Goal: Information Seeking & Learning: Learn about a topic

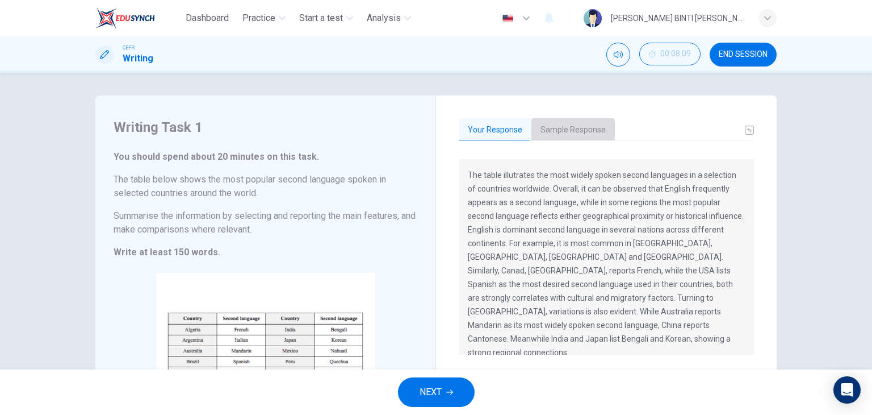
click at [568, 123] on button "Sample Response" at bounding box center [572, 130] width 83 height 24
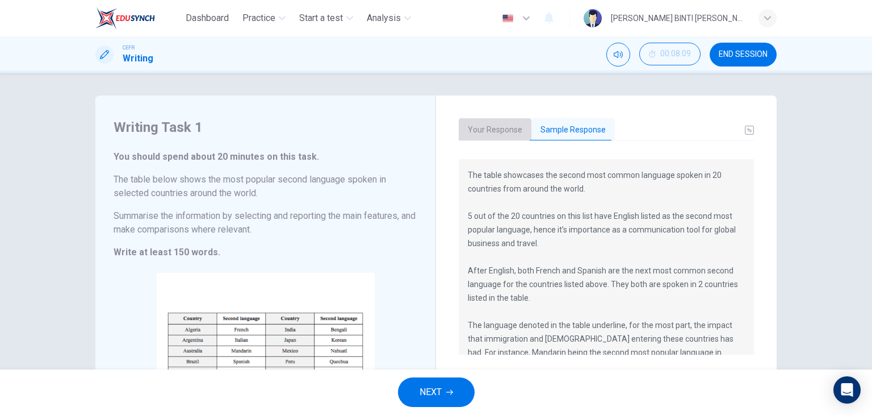
click at [489, 132] on button "Your Response" at bounding box center [495, 130] width 73 height 24
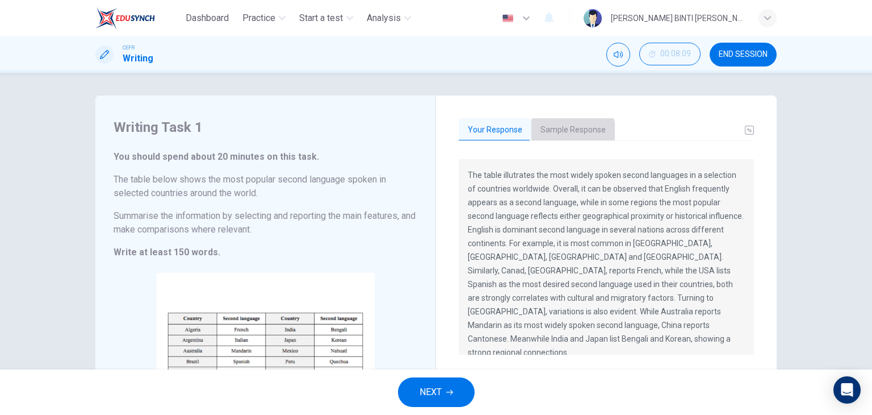
click at [568, 132] on button "Sample Response" at bounding box center [572, 130] width 83 height 24
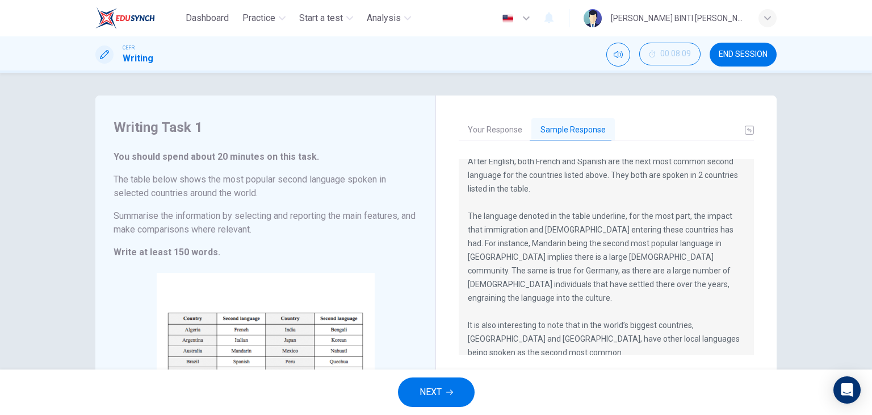
scroll to position [24, 0]
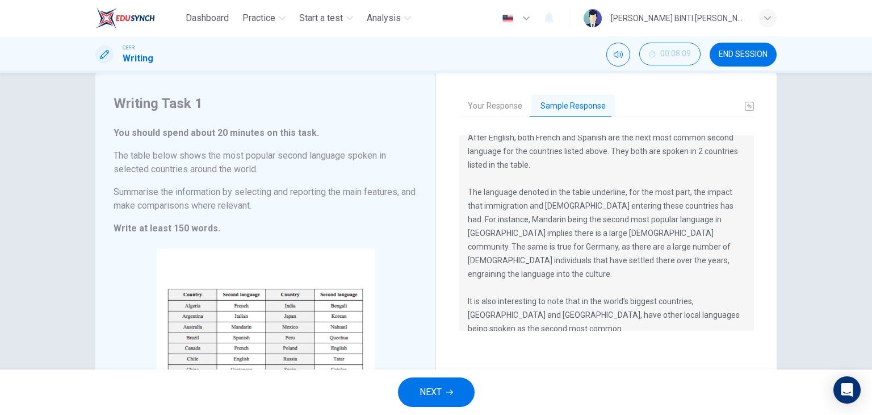
click at [423, 407] on div "NEXT" at bounding box center [436, 391] width 872 height 45
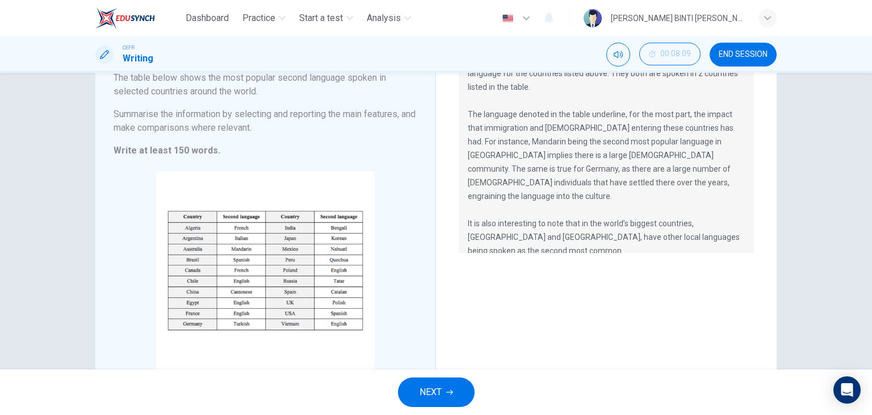
scroll to position [102, 0]
click at [743, 45] on button "END SESSION" at bounding box center [743, 55] width 67 height 24
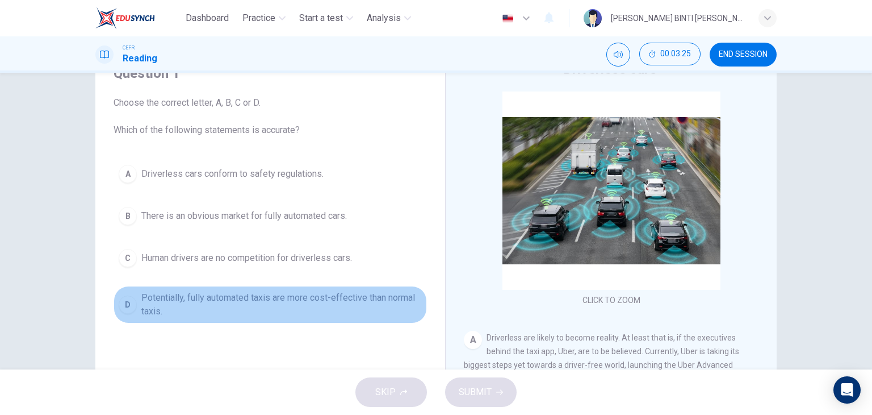
click at [141, 299] on span "Potentially, fully automated taxis are more cost-effective than normal taxis." at bounding box center [281, 304] width 281 height 27
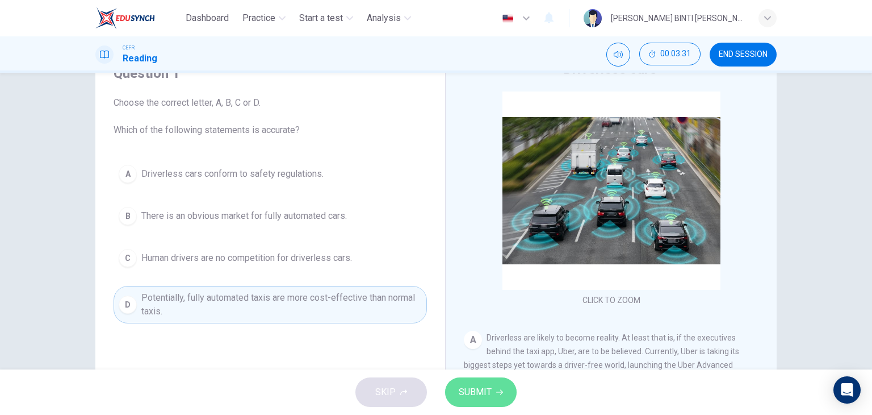
click at [481, 386] on span "SUBMIT" at bounding box center [475, 392] width 33 height 16
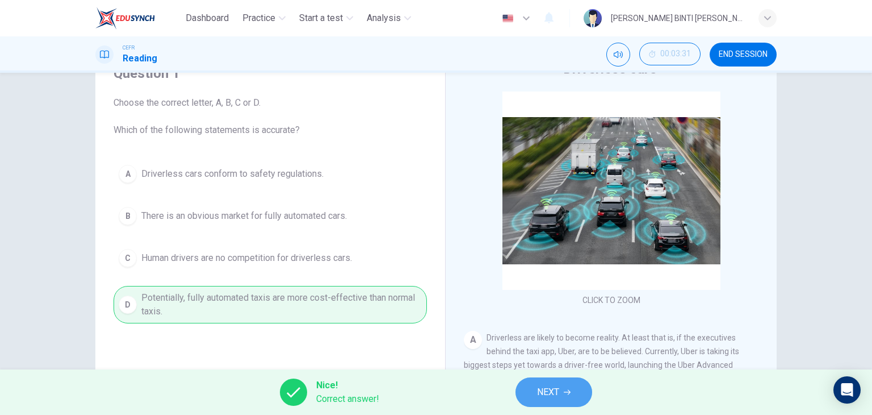
click at [554, 381] on button "NEXT" at bounding box center [554, 392] width 77 height 30
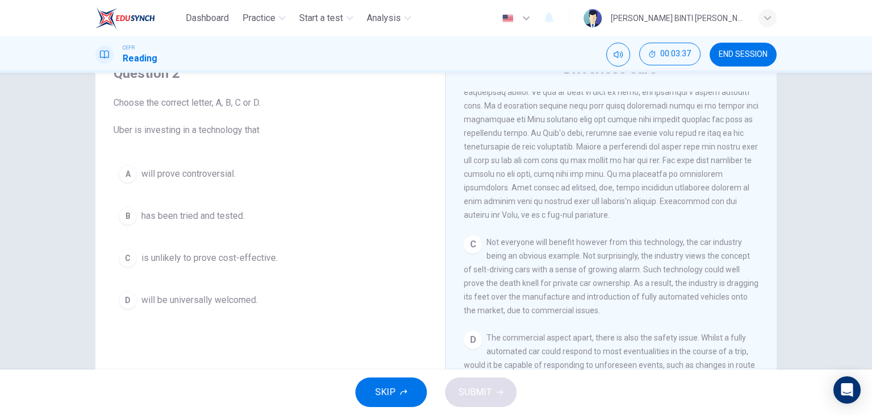
scroll to position [395, 0]
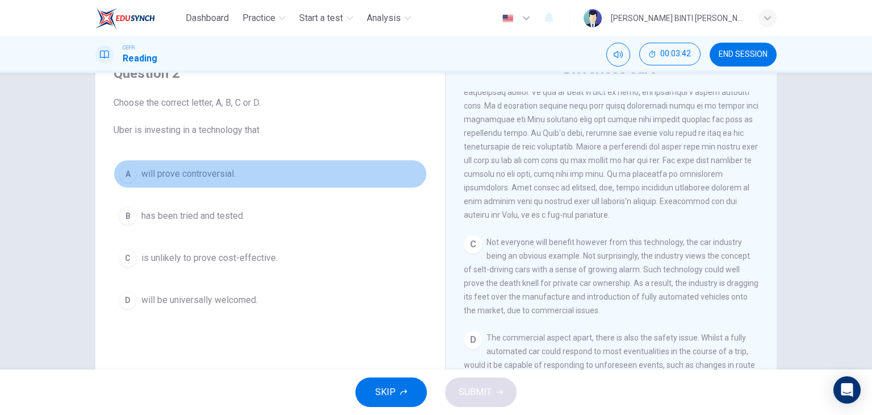
click at [210, 169] on span "will prove controversial." at bounding box center [188, 174] width 94 height 14
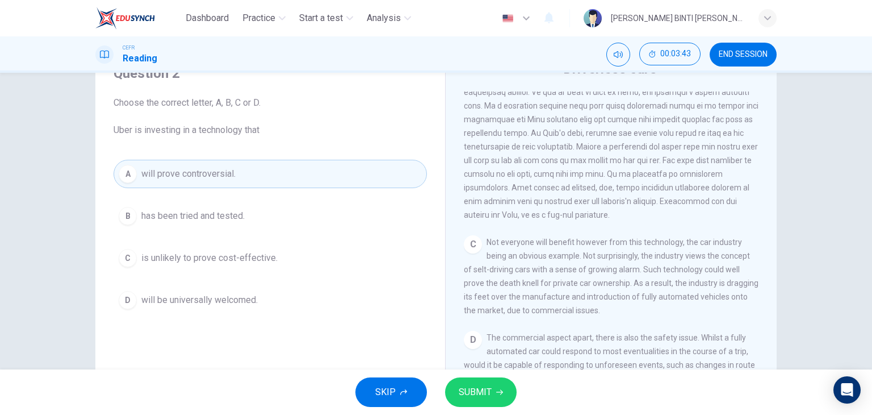
click at [472, 394] on span "SUBMIT" at bounding box center [475, 392] width 33 height 16
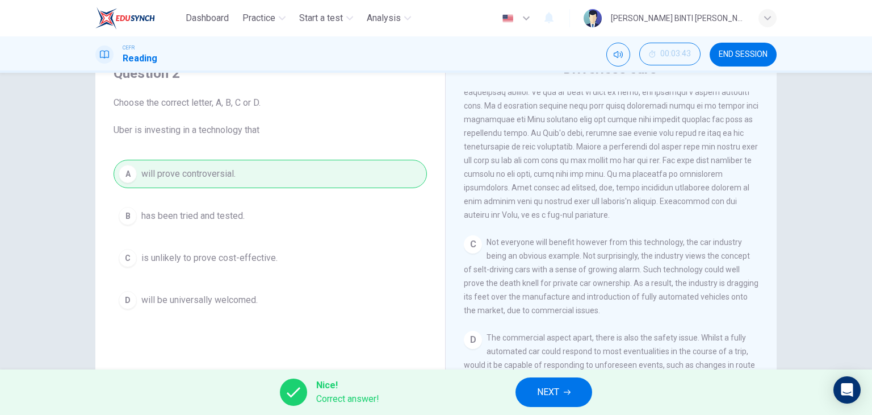
click at [472, 394] on div "Nice! Correct answer! NEXT" at bounding box center [436, 391] width 872 height 45
click at [527, 392] on button "NEXT" at bounding box center [554, 392] width 77 height 30
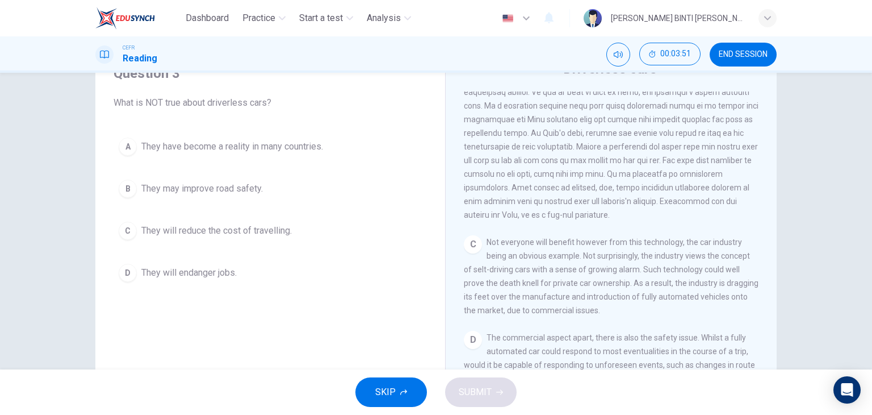
drag, startPoint x: 527, startPoint y: 392, endPoint x: 341, endPoint y: 143, distance: 310.7
click at [341, 143] on div "Dashboard Practice Start a test Analysis English en ​ IBTISAM BINTI AHMAD TAJUD…" at bounding box center [436, 207] width 872 height 415
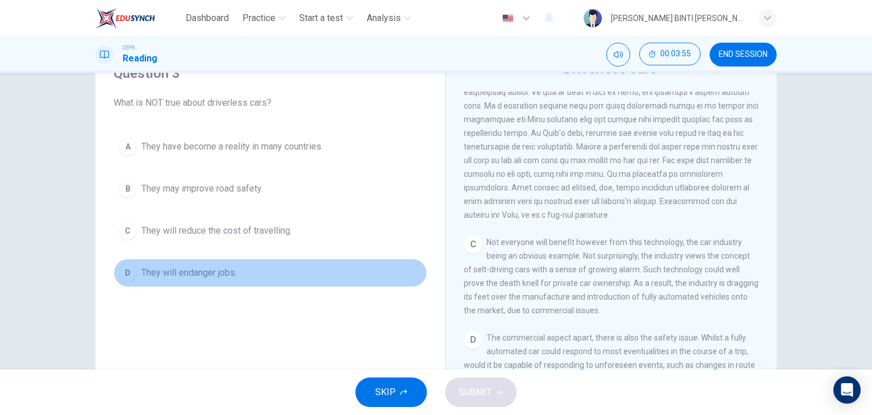
click at [241, 278] on button "D They will endanger jobs." at bounding box center [270, 272] width 313 height 28
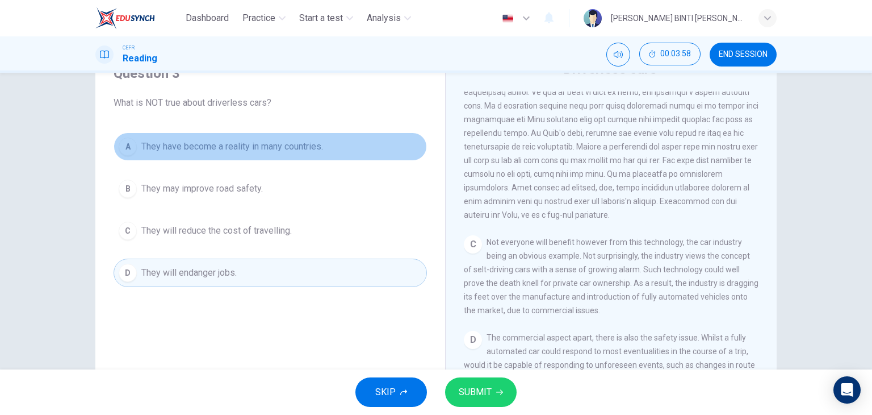
click at [245, 156] on button "A They have become a reality in many countries." at bounding box center [270, 146] width 313 height 28
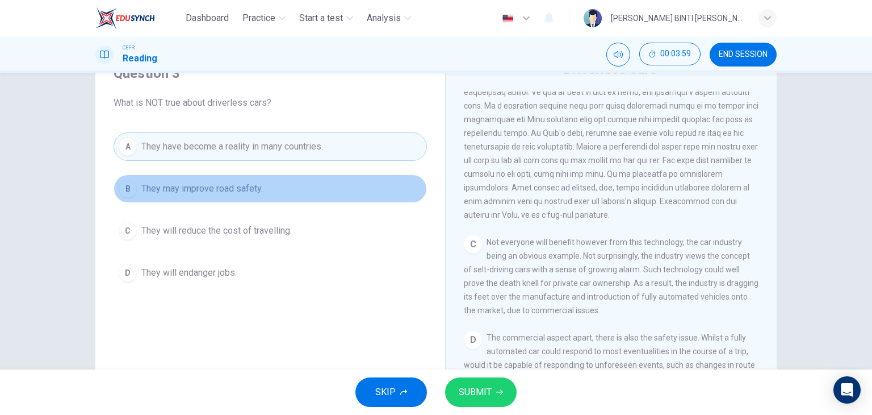
click at [273, 197] on button "B They may improve road safety." at bounding box center [270, 188] width 313 height 28
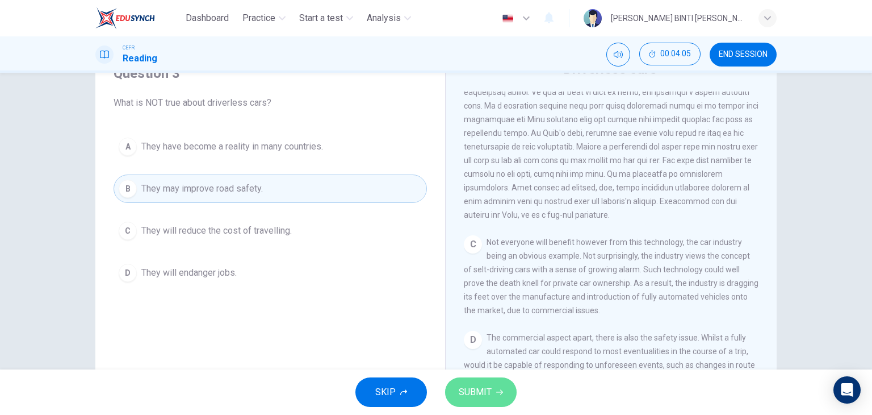
click at [496, 394] on icon "button" at bounding box center [499, 391] width 7 height 7
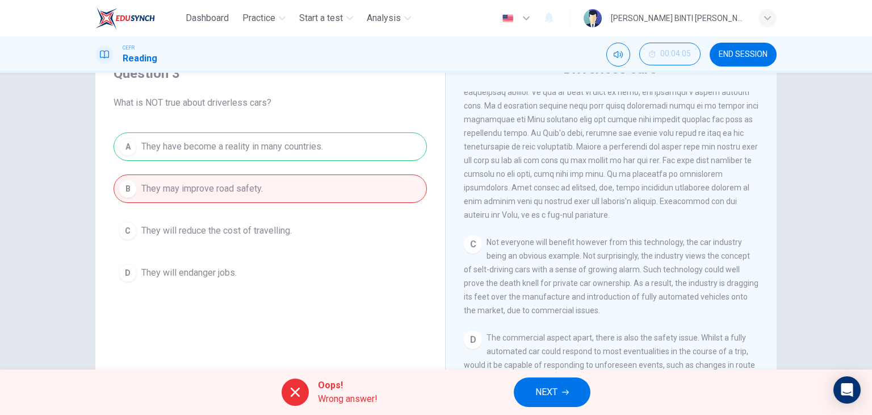
click at [544, 398] on span "NEXT" at bounding box center [546, 392] width 22 height 16
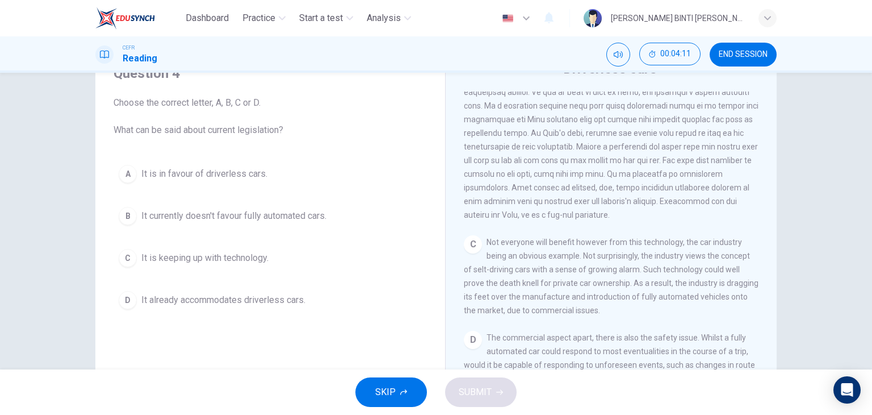
click at [732, 81] on div "Driverless cars CLICK TO ZOOM Click to Zoom A Driverless are likely to become r…" at bounding box center [611, 247] width 332 height 413
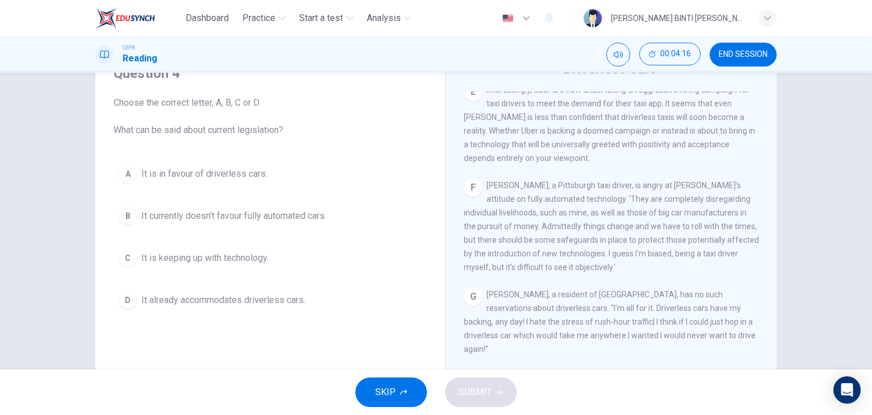
scroll to position [834, 0]
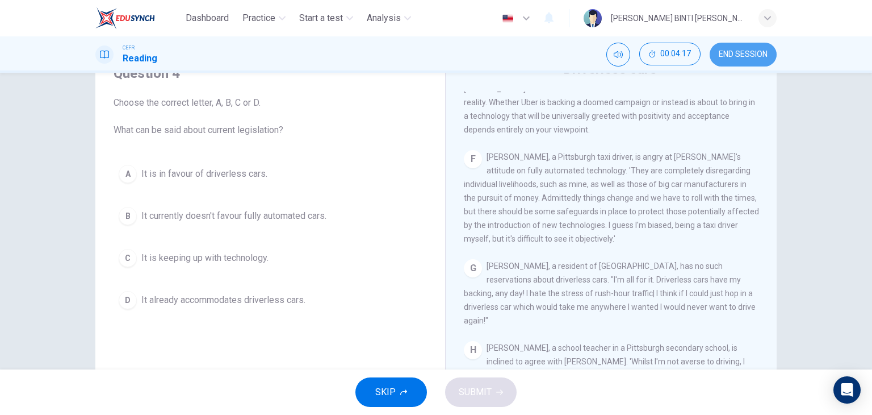
click at [761, 53] on span "END SESSION" at bounding box center [743, 54] width 49 height 9
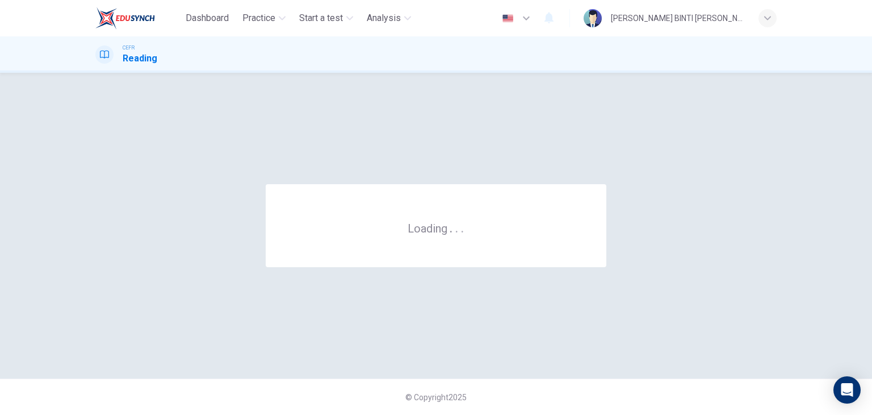
scroll to position [0, 0]
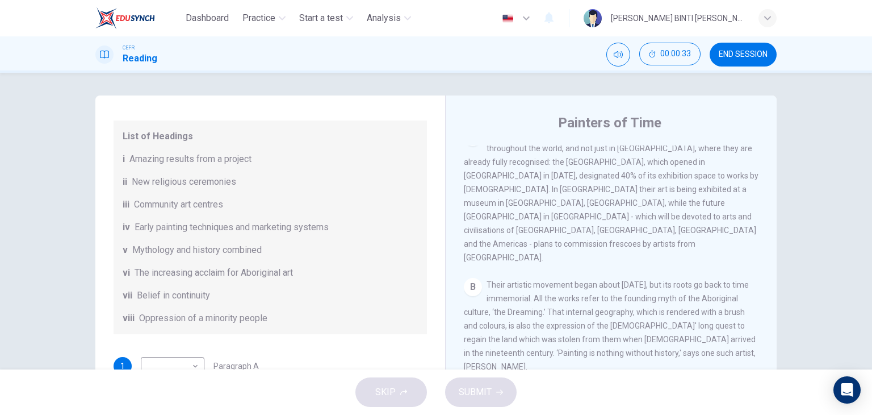
scroll to position [257, 0]
click at [537, 277] on div "B Their artistic movement began about [DATE], but its roots go back to time imm…" at bounding box center [611, 324] width 295 height 95
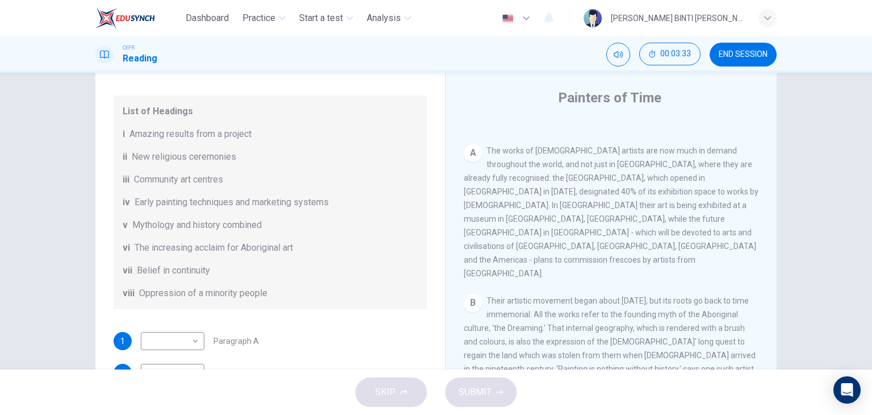
scroll to position [153, 0]
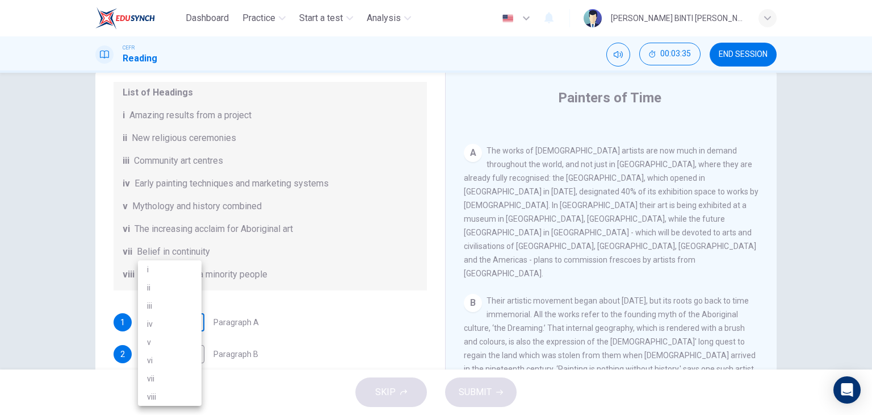
click at [173, 316] on body "Dashboard Practice Start a test Analysis English en ​ [PERSON_NAME] BINTI [PERS…" at bounding box center [436, 207] width 872 height 415
click at [173, 344] on li "v" at bounding box center [170, 342] width 64 height 18
click at [290, 289] on div "Questions 1 - 6 The Reading Passage has eight paragraphs A-H . Choose the most …" at bounding box center [270, 215] width 332 height 572
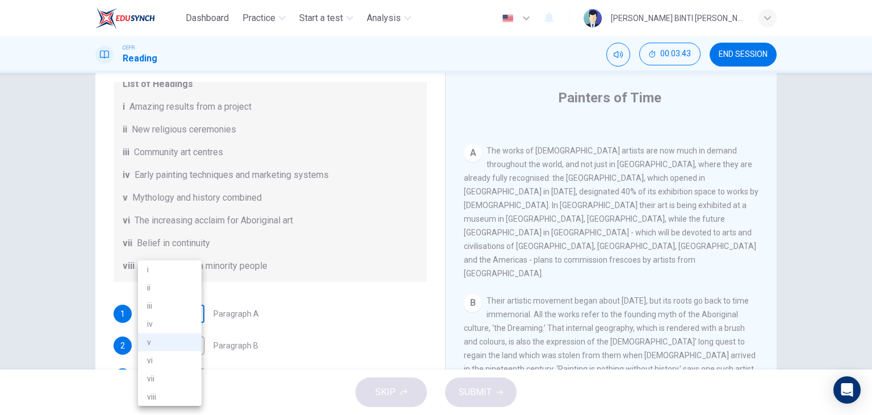
click at [177, 319] on body "Dashboard Practice Start a test Analysis English en ​ [PERSON_NAME] BINTI [PERS…" at bounding box center [436, 207] width 872 height 415
click at [173, 325] on li "iv" at bounding box center [170, 324] width 64 height 18
type input "iv"
click at [276, 315] on div "1 iv iv ​ Paragraph A" at bounding box center [270, 313] width 313 height 18
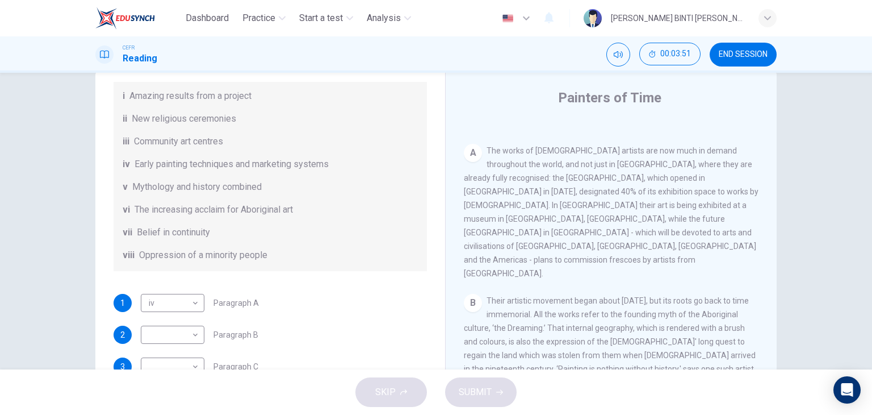
scroll to position [173, 0]
click at [613, 218] on span "The works of [DEMOGRAPHIC_DATA] artists are now much in demand throughout the w…" at bounding box center [611, 212] width 295 height 132
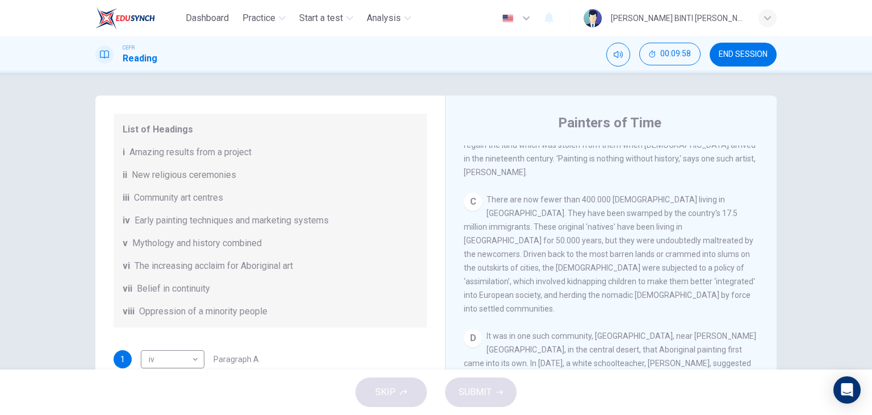
scroll to position [200, 0]
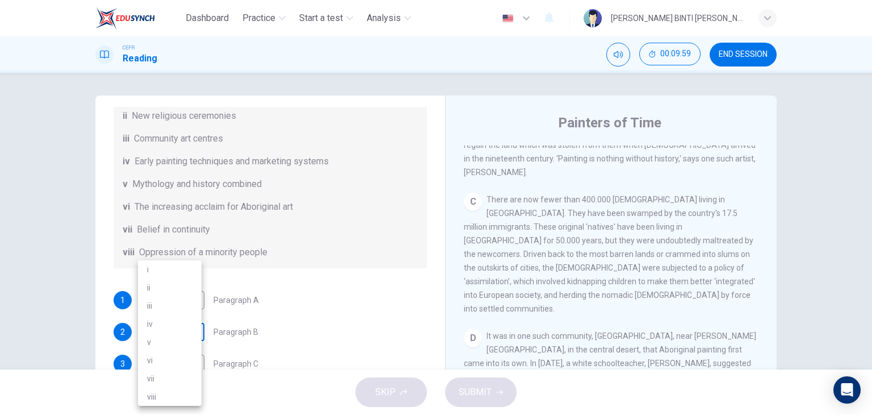
click at [166, 332] on body "Dashboard Practice Start a test Analysis English en ​ [PERSON_NAME] BINTI [PERS…" at bounding box center [436, 207] width 872 height 415
click at [174, 344] on li "v" at bounding box center [170, 342] width 64 height 18
type input "v"
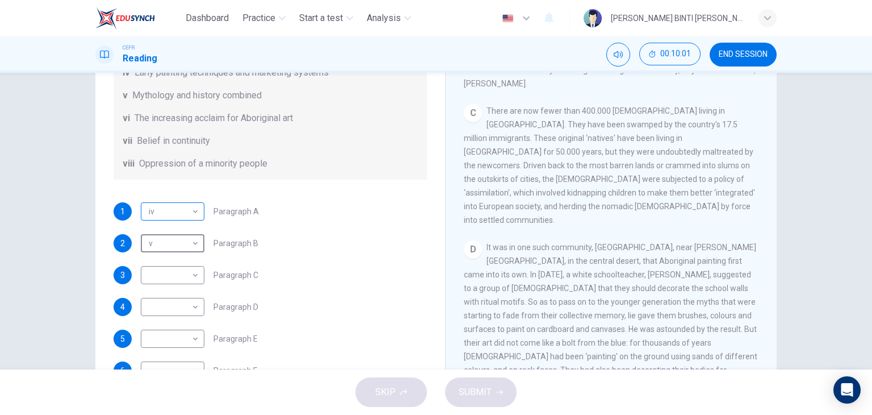
scroll to position [88, 0]
drag, startPoint x: 174, startPoint y: 280, endPoint x: 185, endPoint y: 295, distance: 19.1
click at [185, 295] on body "Dashboard Practice Start a test Analysis English en ​ [PERSON_NAME] BINTI [PERS…" at bounding box center [436, 207] width 872 height 415
click at [185, 295] on li "ii" at bounding box center [170, 287] width 64 height 18
type input "ii"
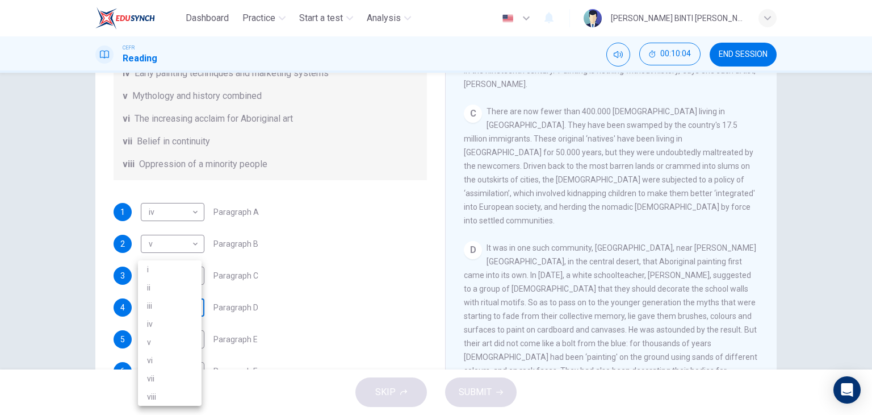
click at [185, 297] on body "Dashboard Practice Start a test Analysis English en ​ [PERSON_NAME] BINTI [PERS…" at bounding box center [436, 207] width 872 height 415
click at [181, 303] on li "iii" at bounding box center [170, 305] width 64 height 18
type input "iii"
click at [181, 337] on body "Dashboard Practice Start a test Analysis English en ​ [PERSON_NAME] BINTI [PERS…" at bounding box center [436, 207] width 872 height 415
click at [174, 371] on li "vii" at bounding box center [170, 378] width 64 height 18
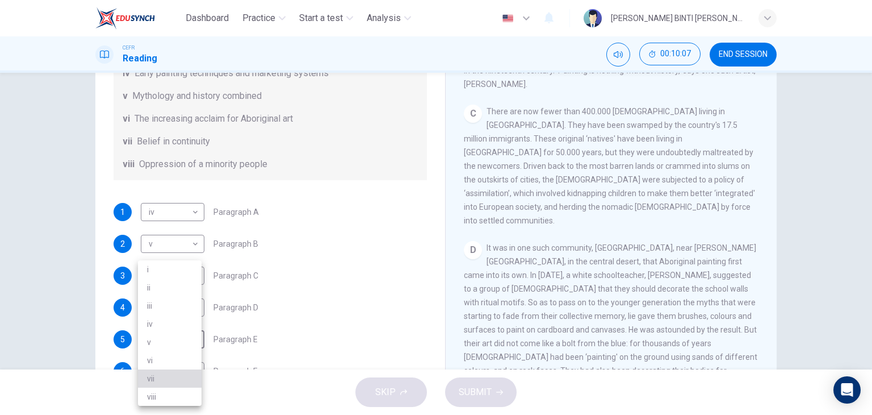
type input "vii"
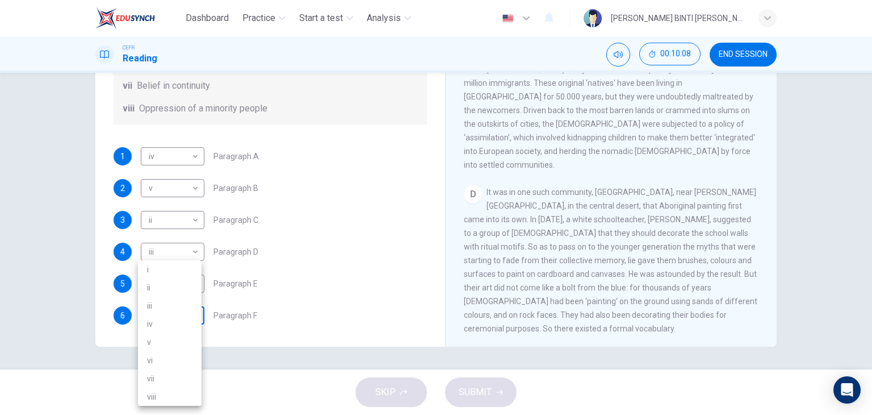
click at [189, 310] on body "Dashboard Practice Start a test Analysis English en ​ [PERSON_NAME] BINTI [PERS…" at bounding box center [436, 207] width 872 height 415
click at [189, 341] on li "v" at bounding box center [170, 342] width 64 height 18
type input "v"
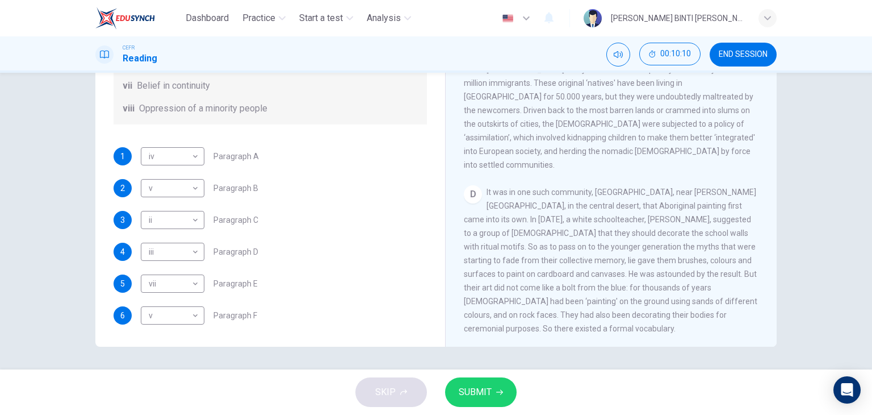
click at [309, 298] on div "1 iv iv ​ Paragraph A 2 v v ​ Paragraph B 3 ii ii ​ Paragraph C 4 iii iii ​ Par…" at bounding box center [270, 235] width 313 height 177
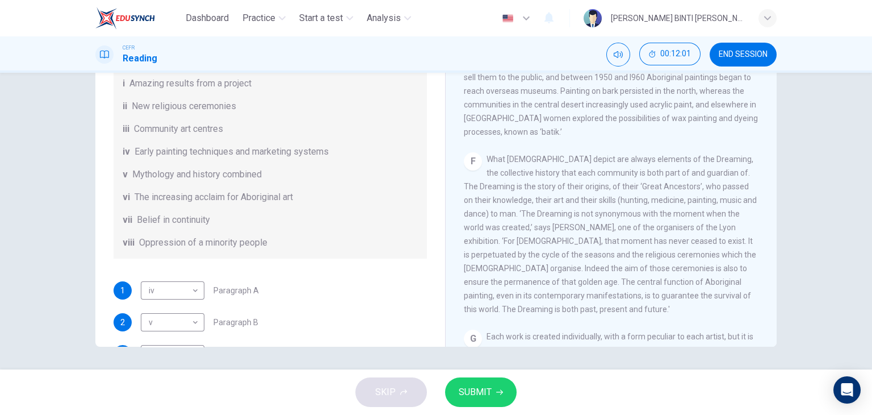
scroll to position [813, 0]
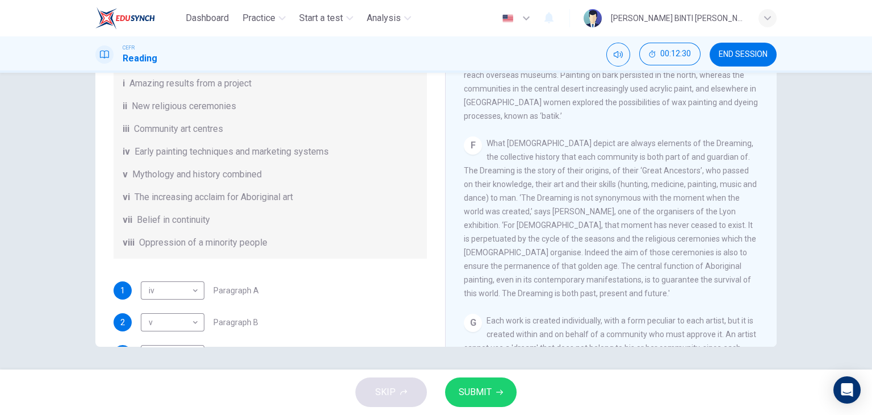
click at [758, 40] on div "CEFR Reading 00:12:30 END SESSION" at bounding box center [436, 54] width 872 height 36
click at [740, 62] on button "END SESSION" at bounding box center [743, 55] width 67 height 24
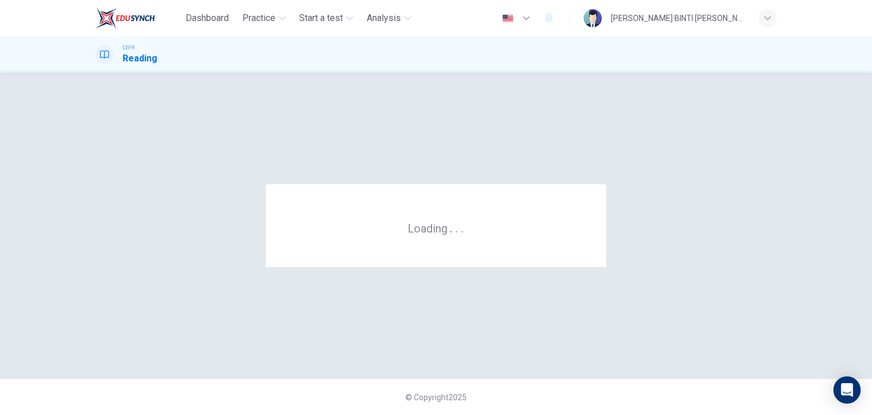
scroll to position [0, 0]
